Goal: Obtain resource: Obtain resource

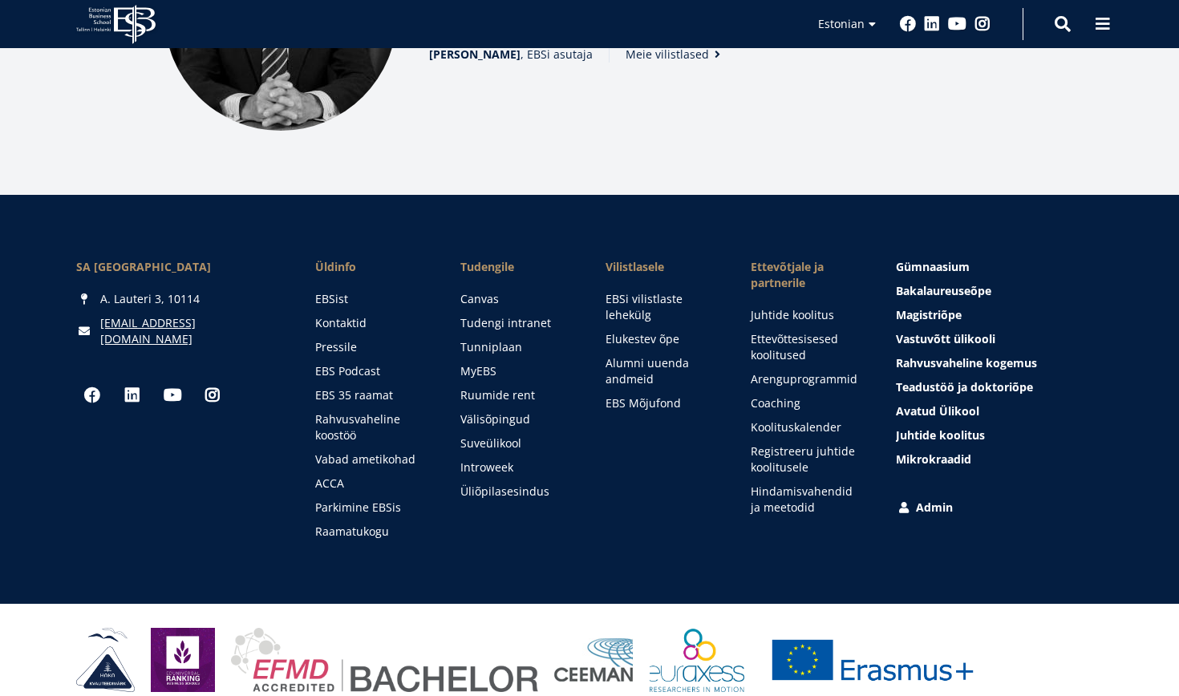
scroll to position [2184, 0]
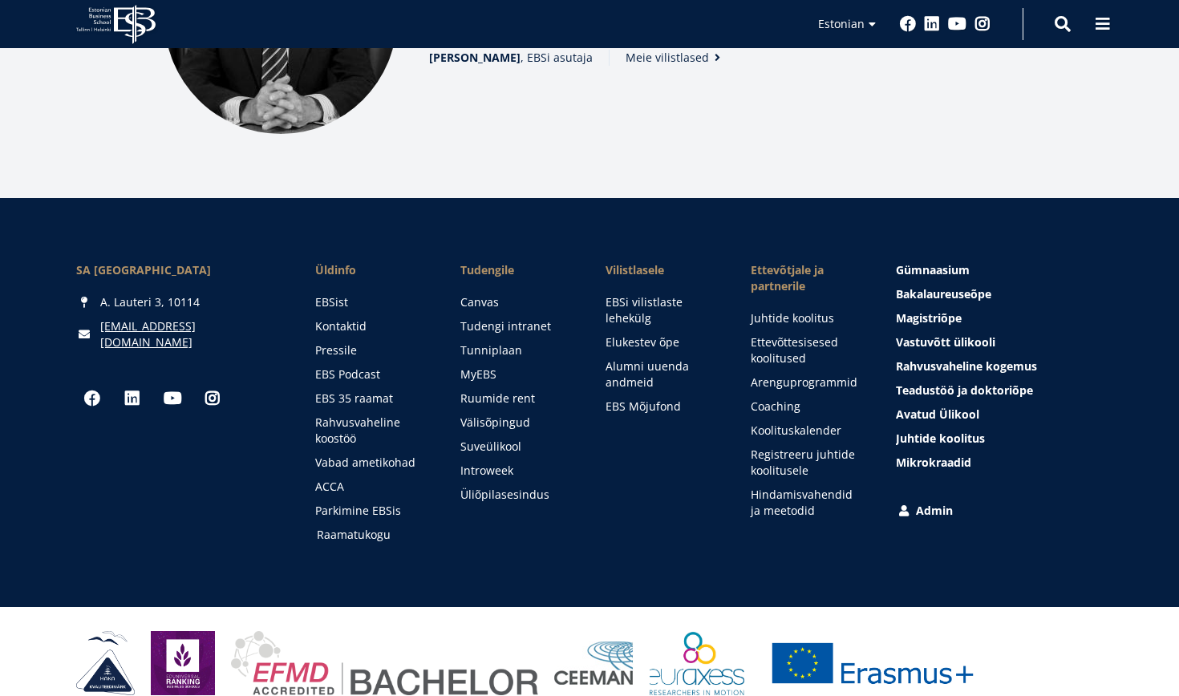
click at [359, 527] on link "Raamatukogu" at bounding box center [373, 535] width 113 height 16
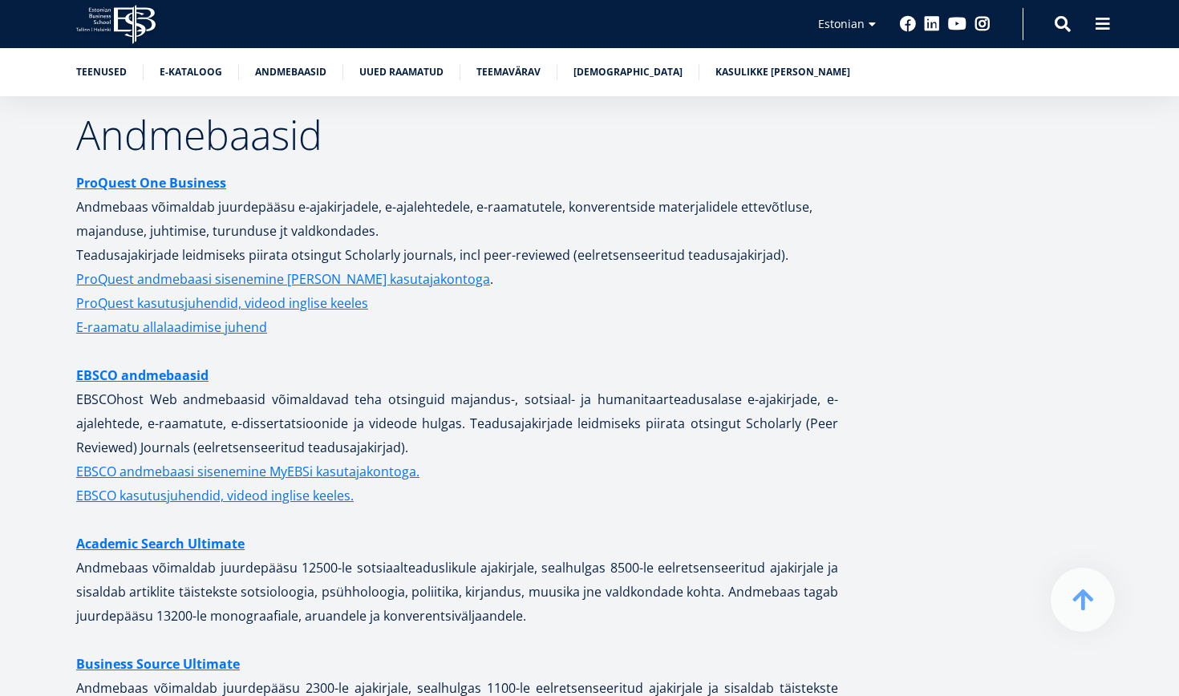
scroll to position [3019, 0]
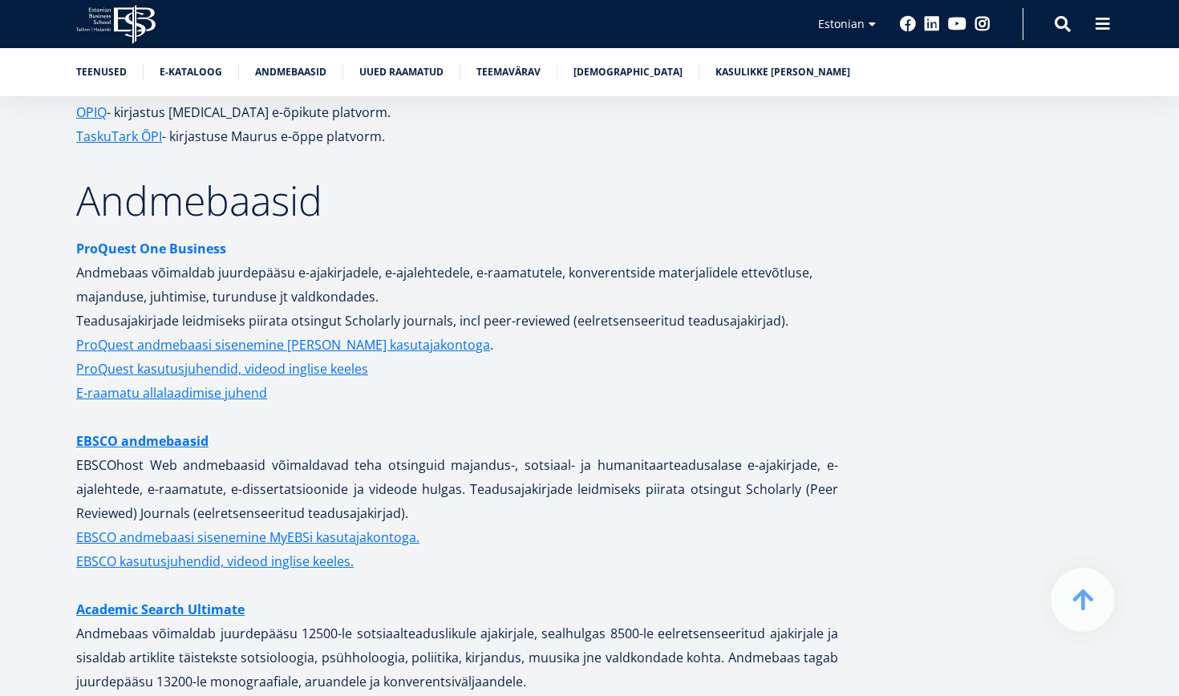
click at [124, 240] on strong "ProQuest One Business" at bounding box center [151, 249] width 150 height 18
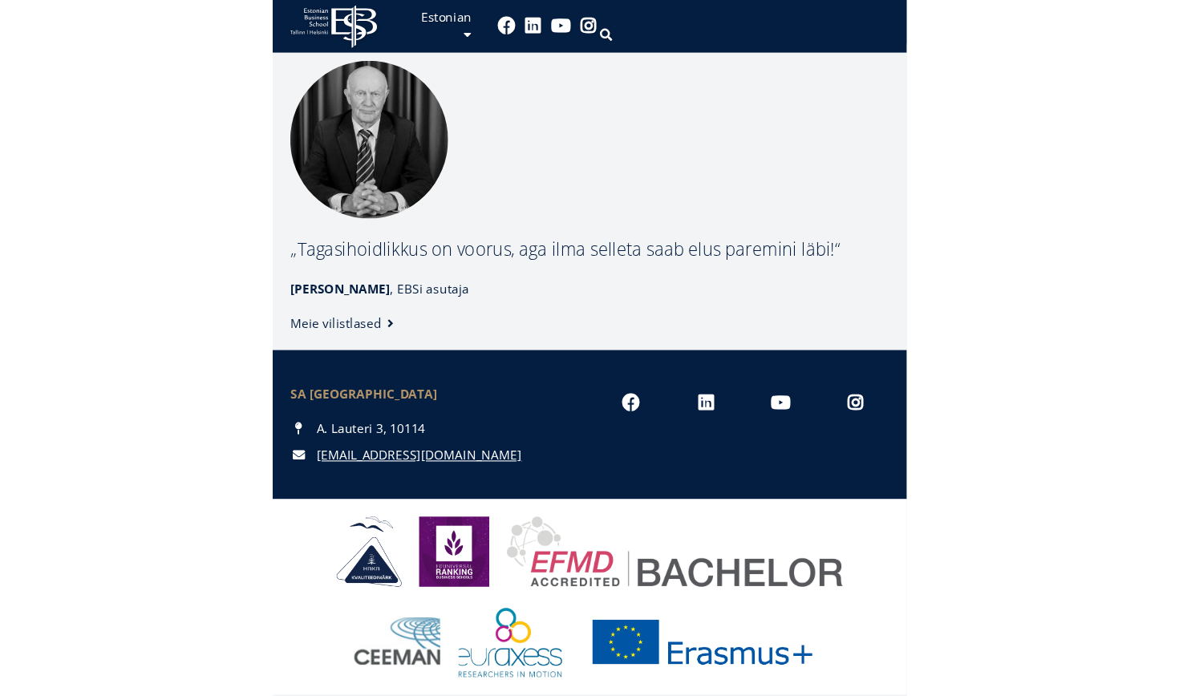
scroll to position [2187, 0]
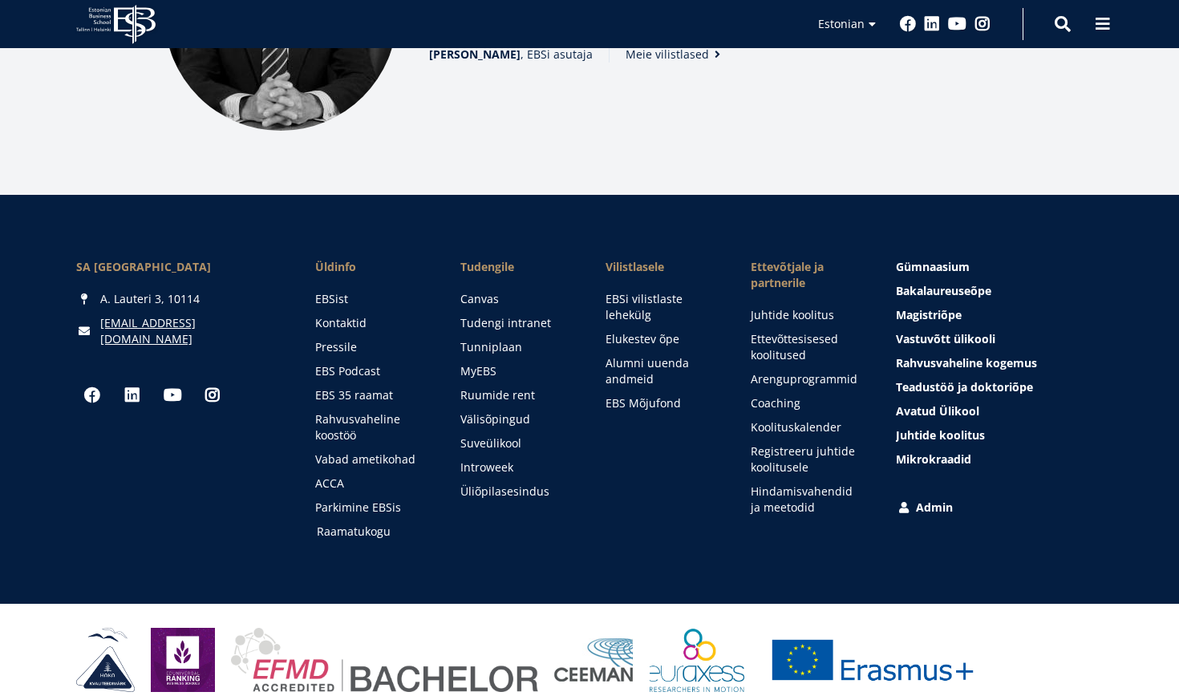
click at [353, 524] on link "Raamatukogu" at bounding box center [373, 532] width 113 height 16
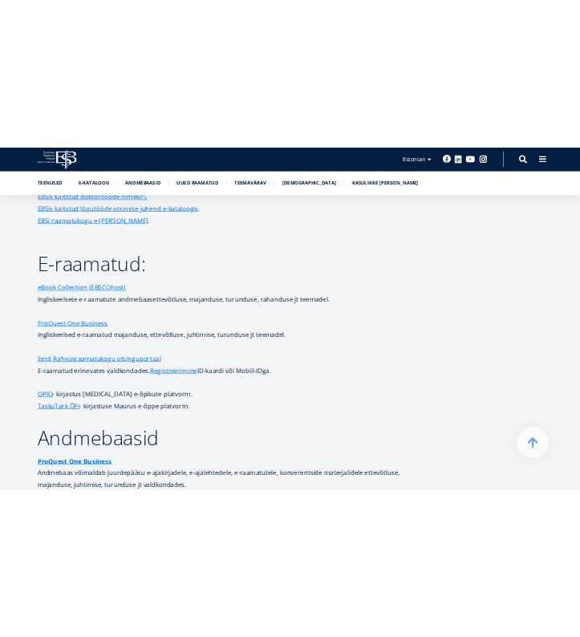
scroll to position [2665, 0]
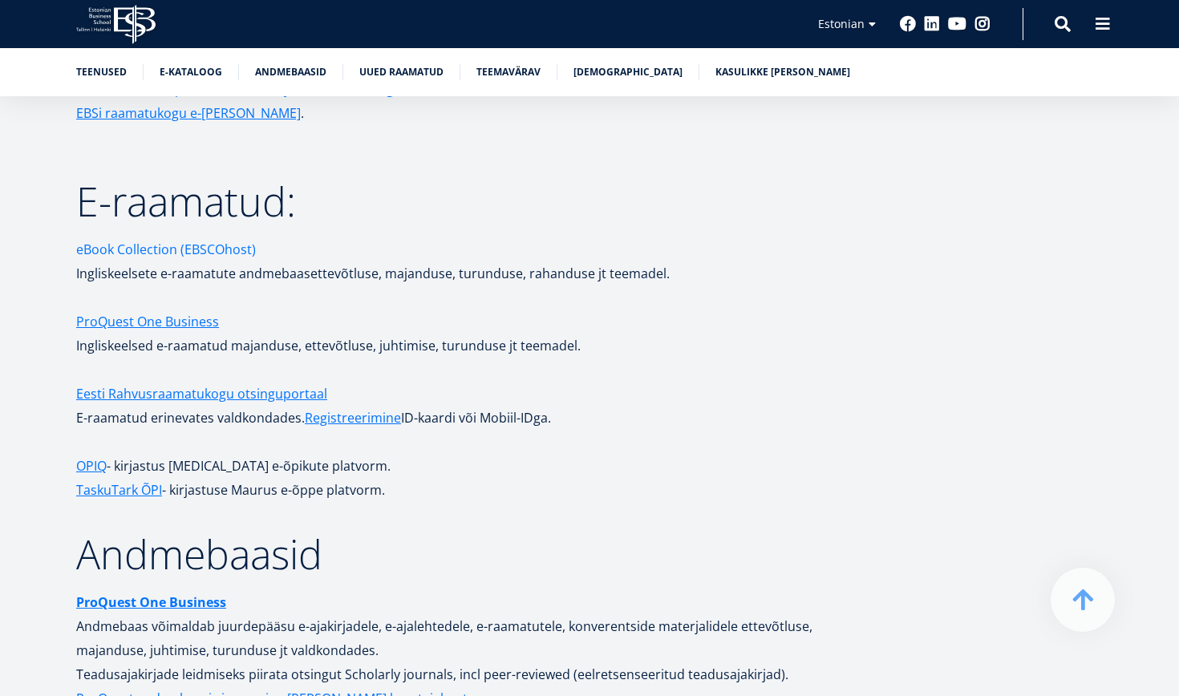
click at [129, 237] on link "eBook Collection (EBSCOhost)" at bounding box center [166, 249] width 180 height 24
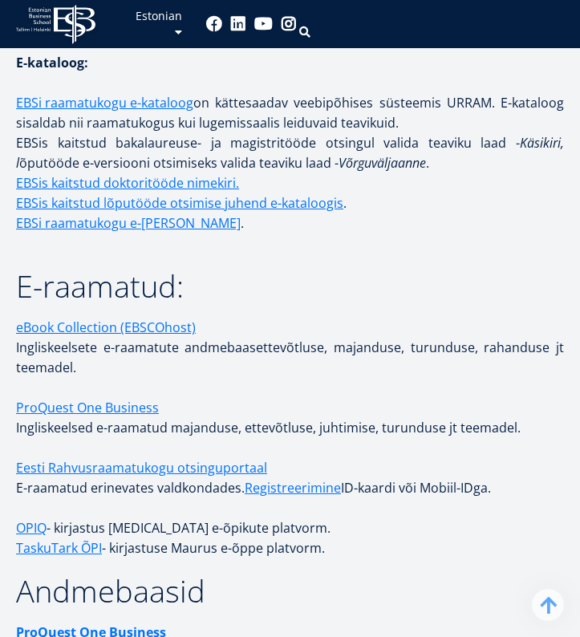
scroll to position [3310, 0]
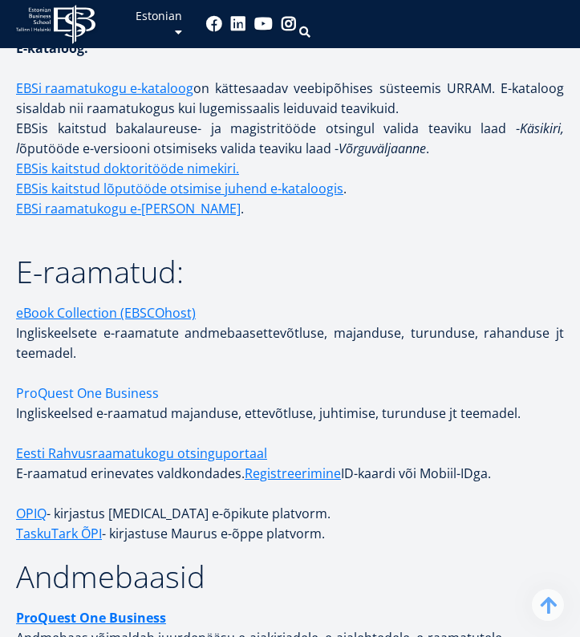
click at [59, 390] on link "ProQuest One Business" at bounding box center [87, 393] width 143 height 20
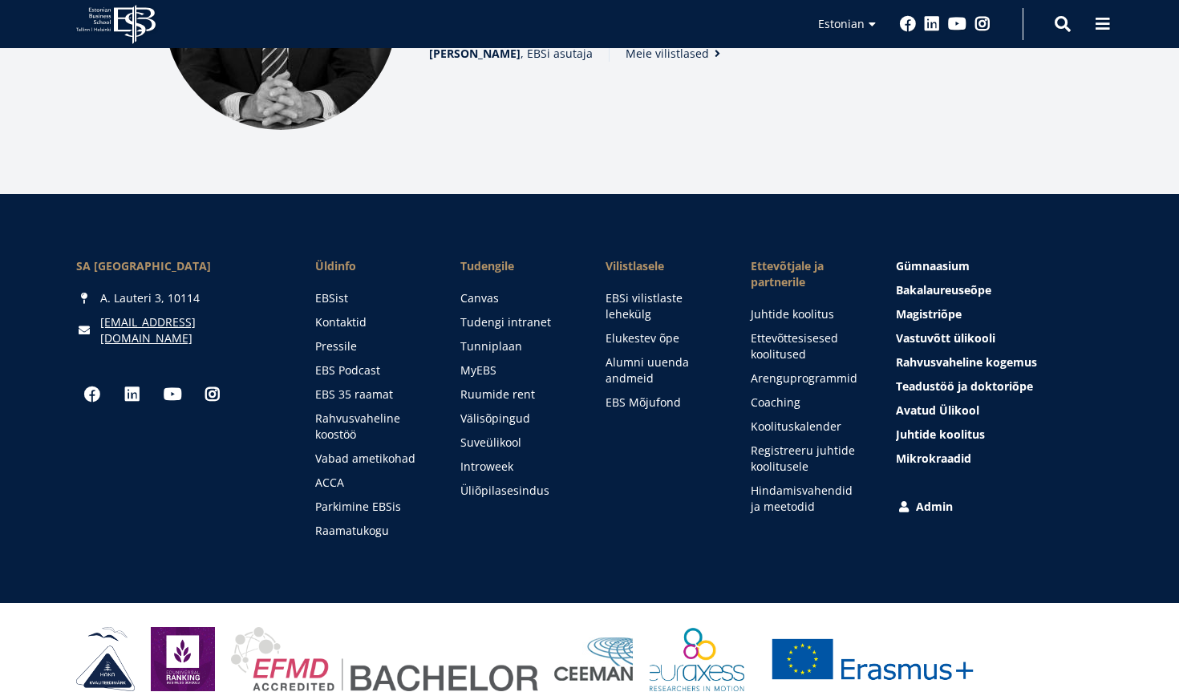
scroll to position [2187, 0]
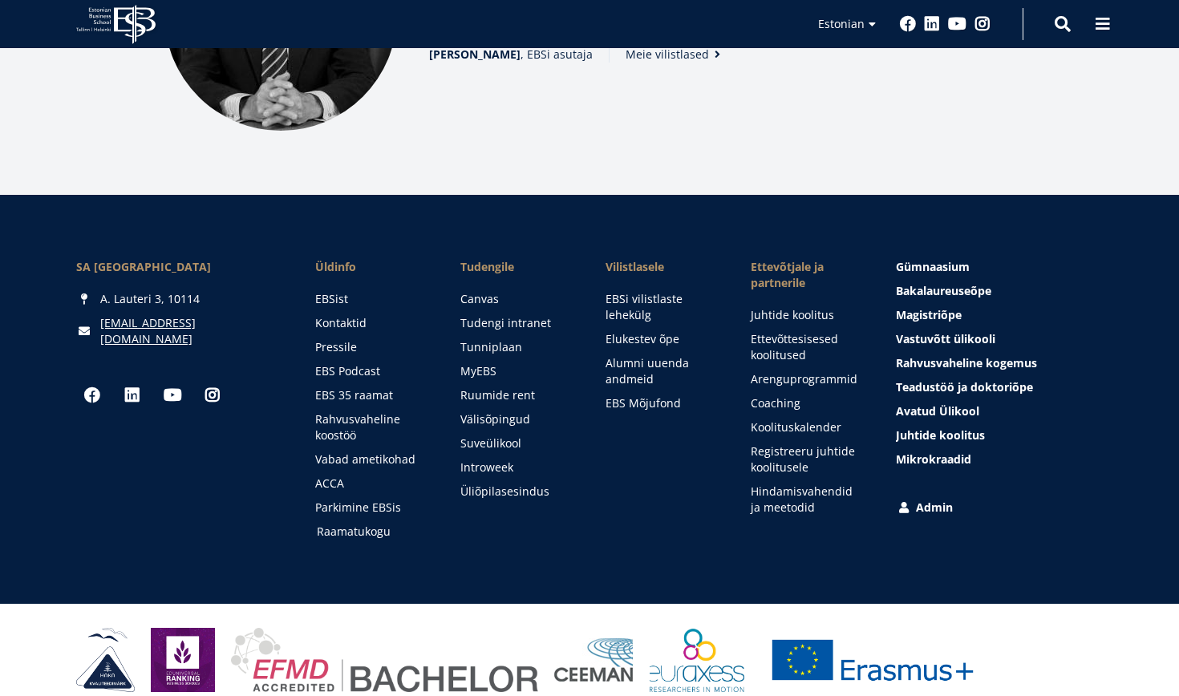
click at [346, 524] on link "Raamatukogu" at bounding box center [373, 532] width 113 height 16
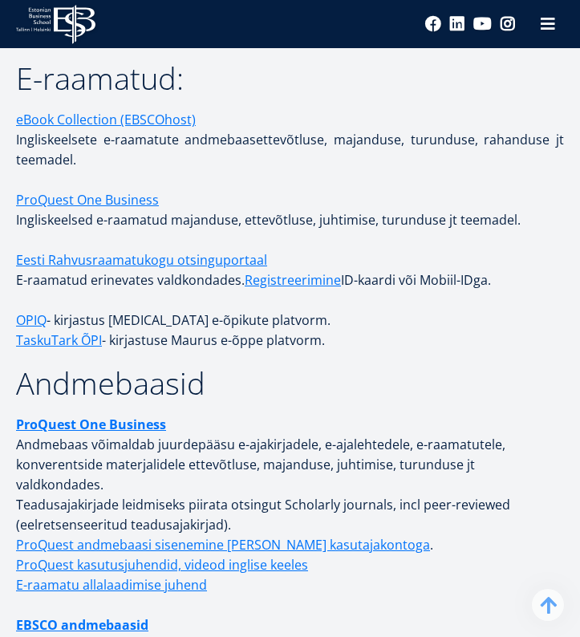
scroll to position [3441, 0]
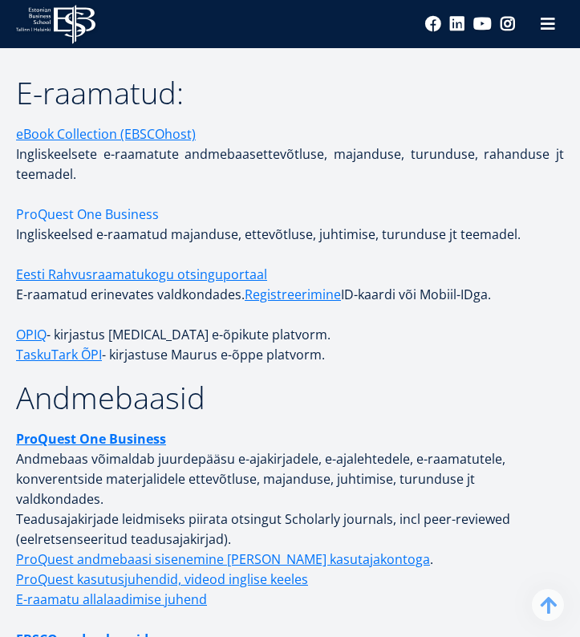
click at [57, 211] on link "ProQuest One Business" at bounding box center [87, 215] width 143 height 20
